Goal: Navigation & Orientation: Find specific page/section

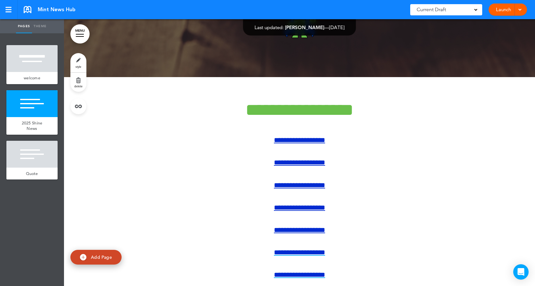
scroll to position [384, 0]
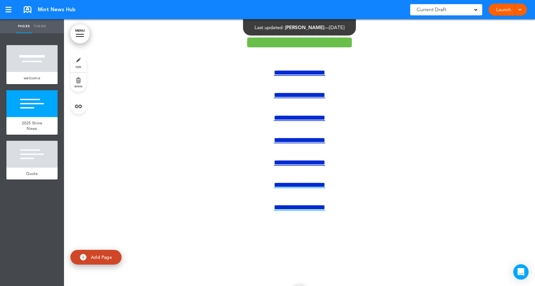
click at [27, 59] on div at bounding box center [31, 58] width 51 height 27
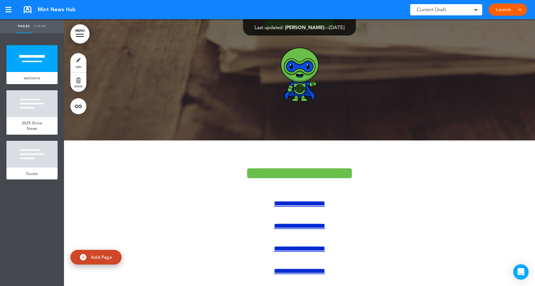
scroll to position [256, 0]
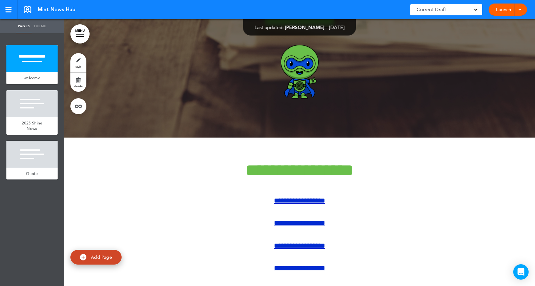
click at [23, 117] on div "2025 Shine News" at bounding box center [31, 126] width 51 height 18
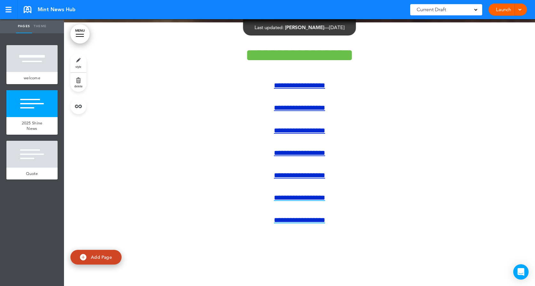
scroll to position [373, 0]
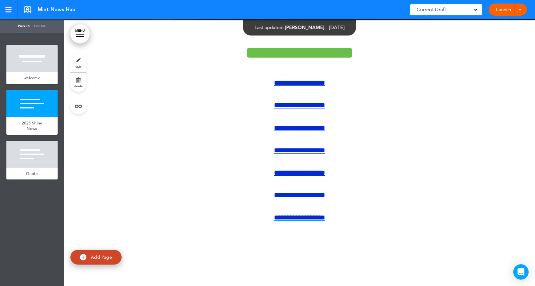
click at [44, 158] on div at bounding box center [31, 154] width 51 height 27
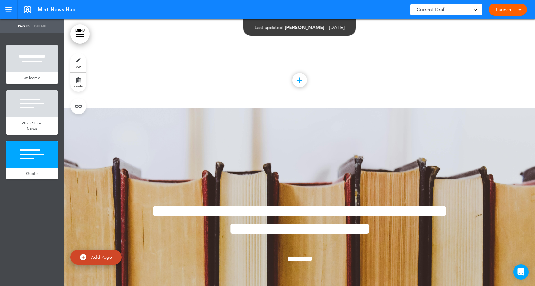
scroll to position [588, 0]
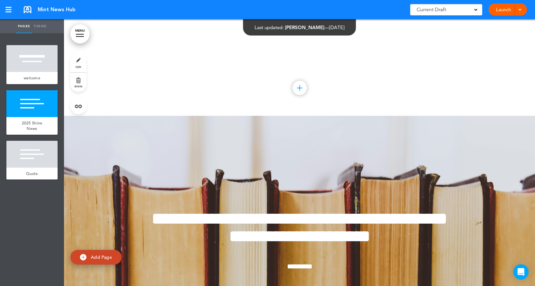
click at [24, 117] on div "2025 Shine News" at bounding box center [31, 126] width 51 height 18
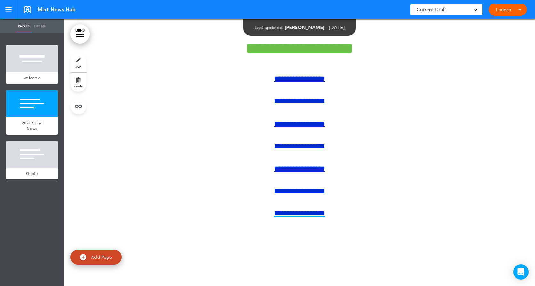
scroll to position [373, 0]
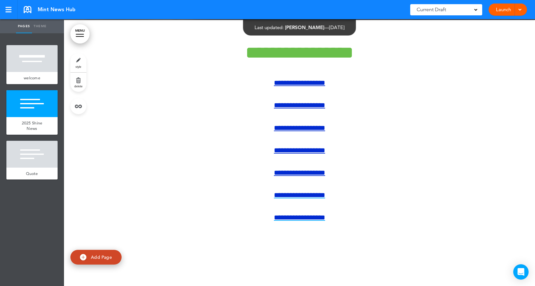
click at [28, 76] on span "welcome" at bounding box center [32, 77] width 17 height 5
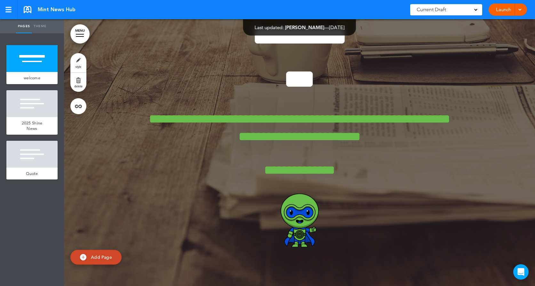
scroll to position [64, 0]
